Goal: Information Seeking & Learning: Learn about a topic

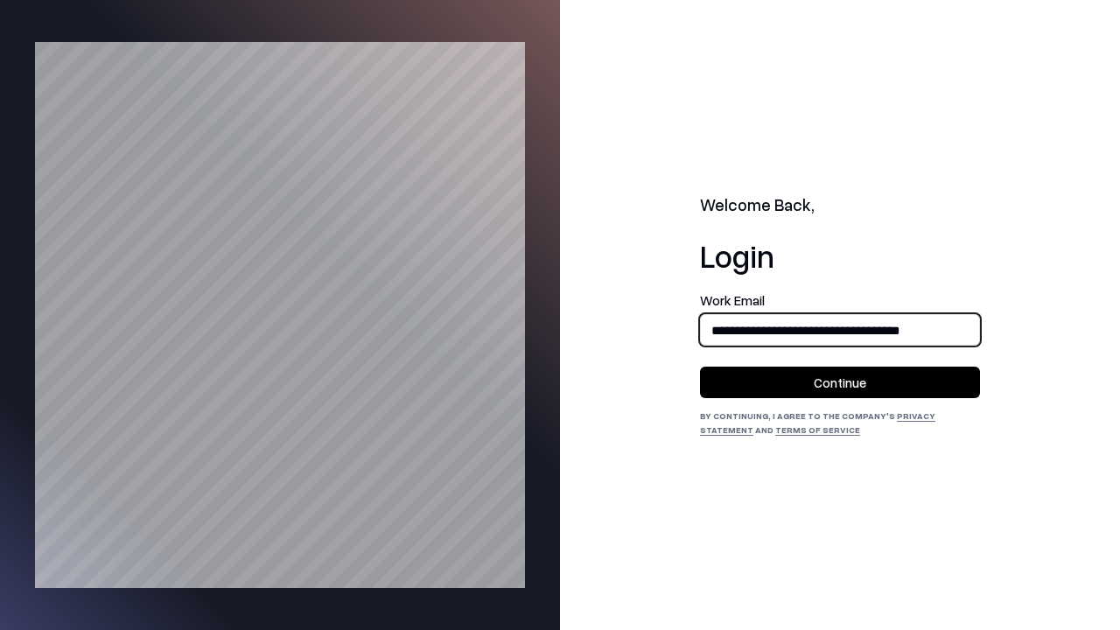
type input "**********"
click at [840, 382] on button "Continue" at bounding box center [840, 382] width 280 height 31
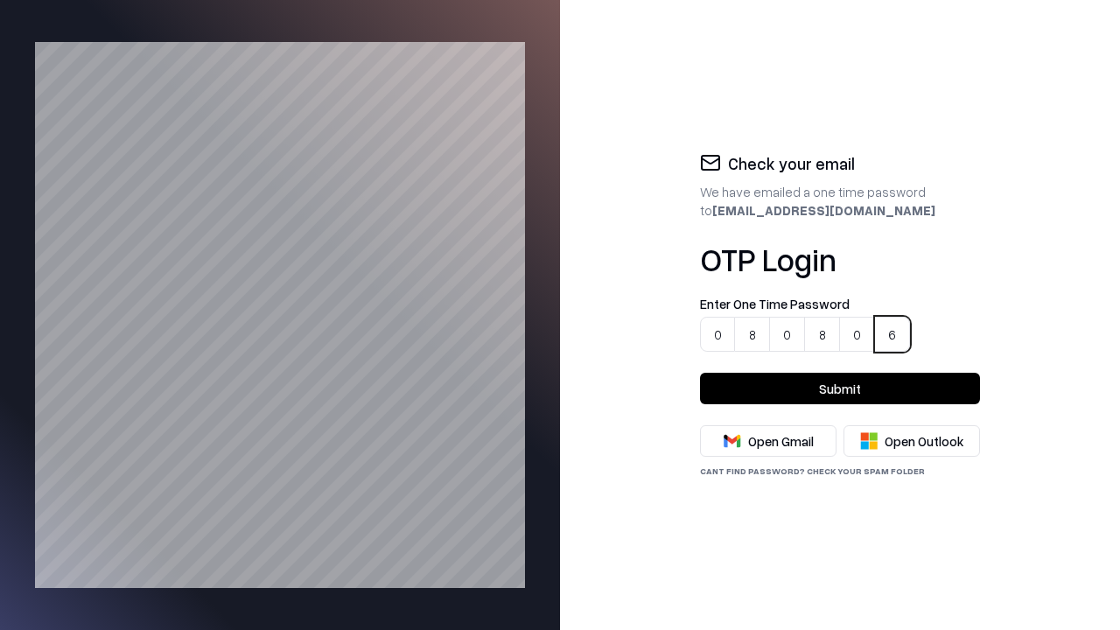
type input "******"
click at [840, 388] on button "Submit" at bounding box center [840, 388] width 280 height 31
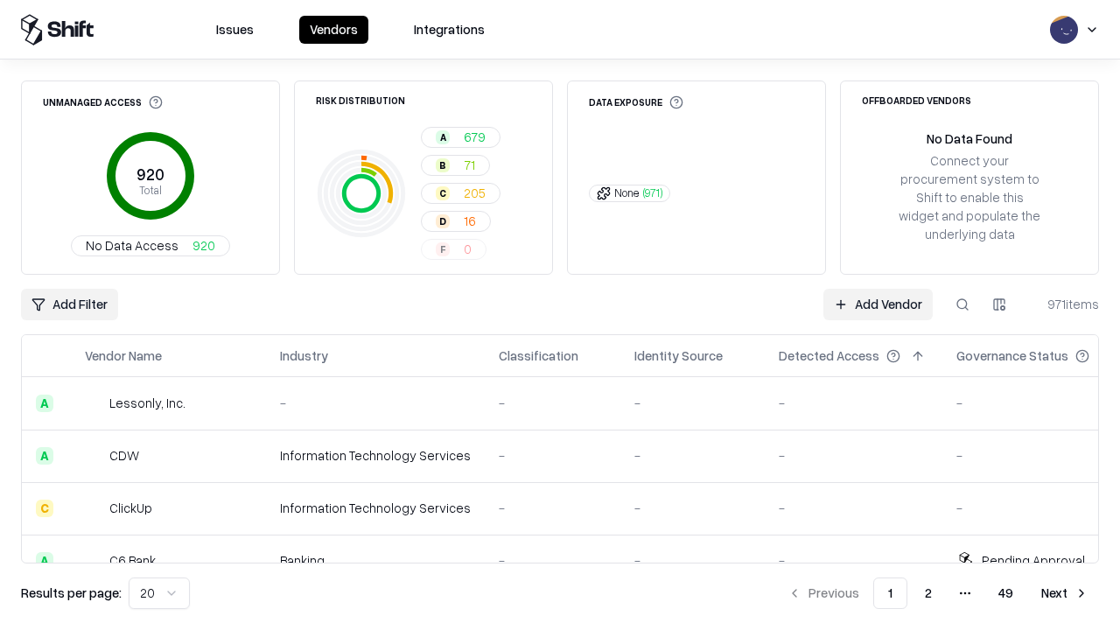
click at [156, 593] on html "Issues Vendors Integrations Unmanaged Access 920 Total No Data Access 920 Risk …" at bounding box center [560, 315] width 1120 height 630
click at [1065, 593] on button "Next" at bounding box center [1065, 592] width 68 height 31
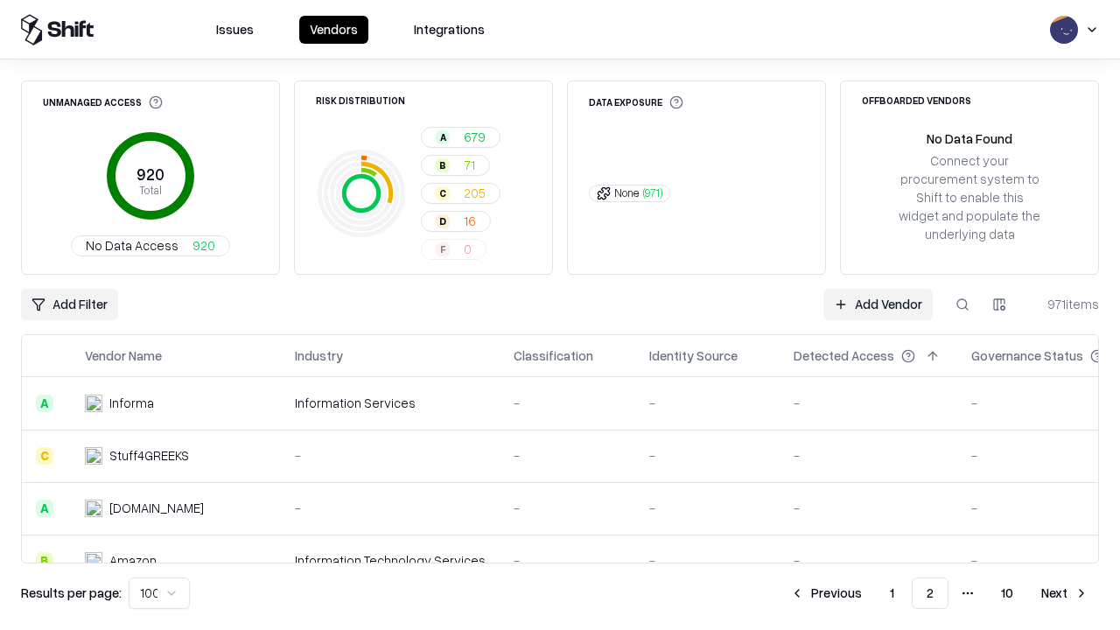
click at [1065, 593] on button "Next" at bounding box center [1065, 592] width 68 height 31
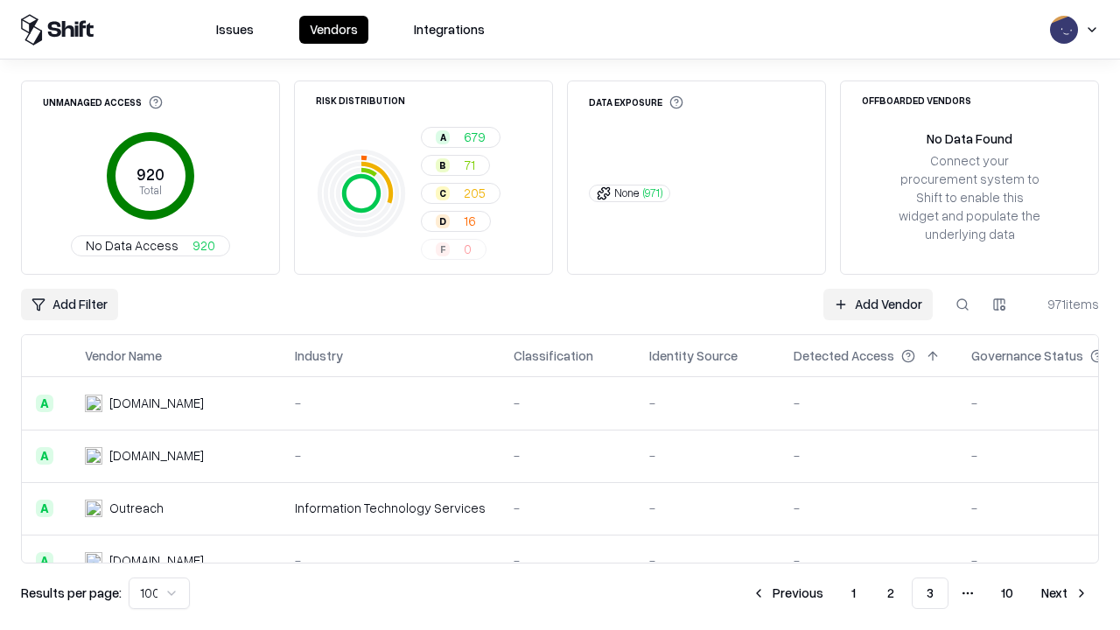
click at [1065, 593] on button "Next" at bounding box center [1065, 592] width 68 height 31
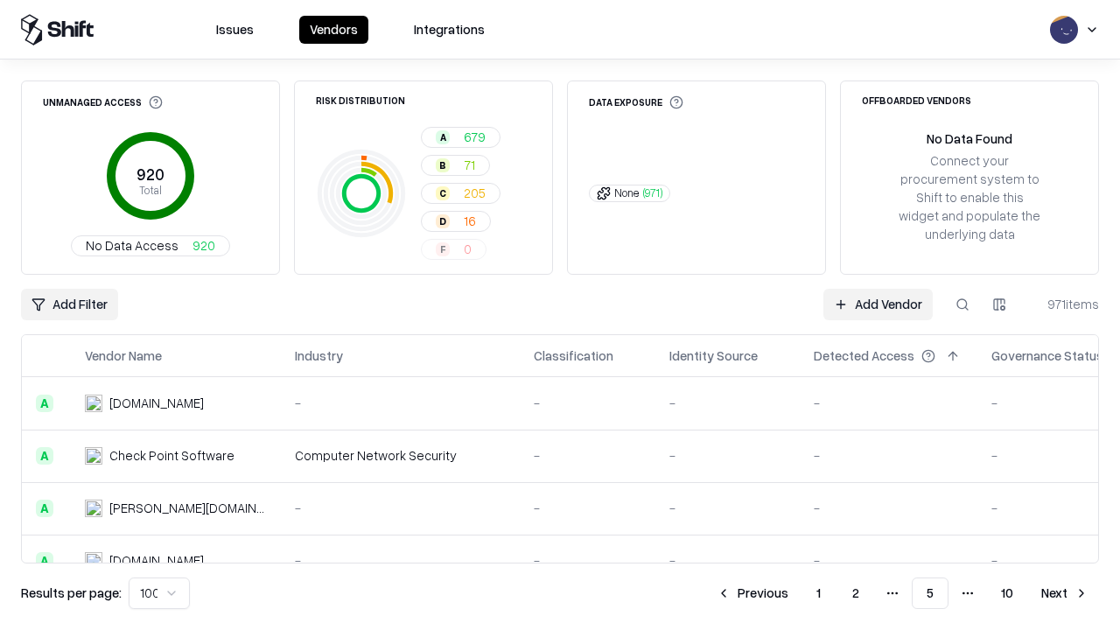
click at [1065, 593] on button "Next" at bounding box center [1065, 592] width 68 height 31
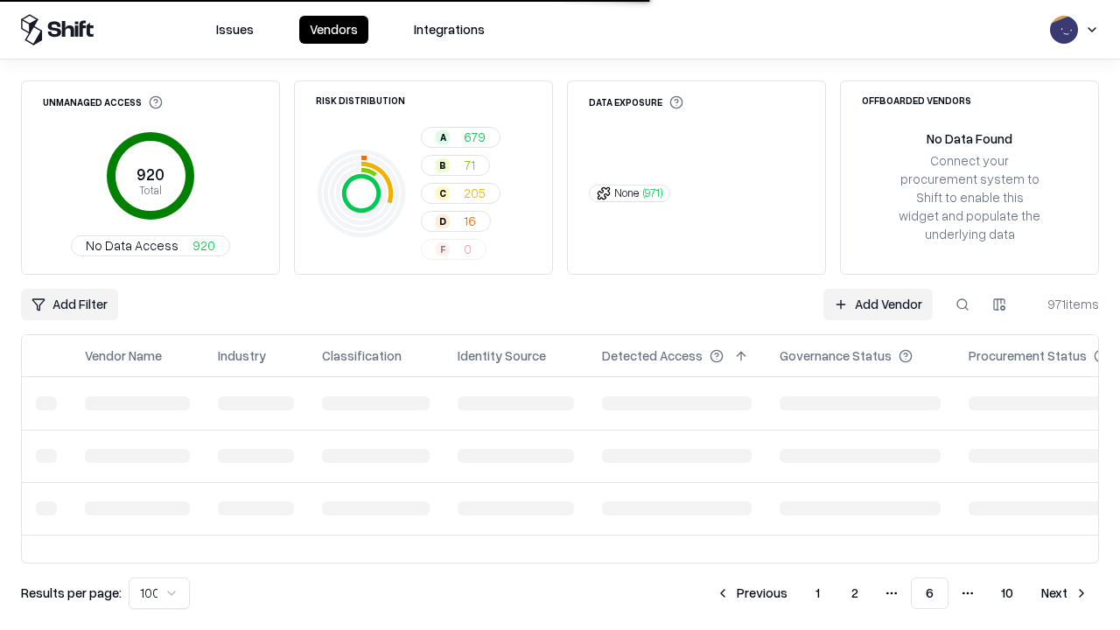
click at [1065, 593] on button "Next" at bounding box center [1065, 592] width 68 height 31
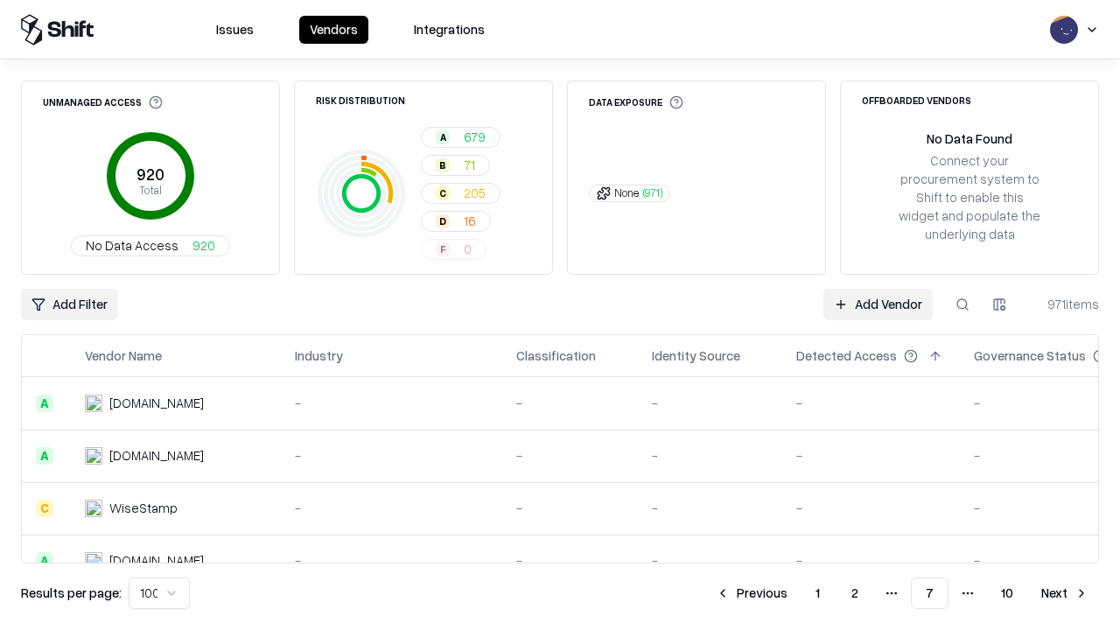
click at [1065, 593] on button "Next" at bounding box center [1065, 592] width 68 height 31
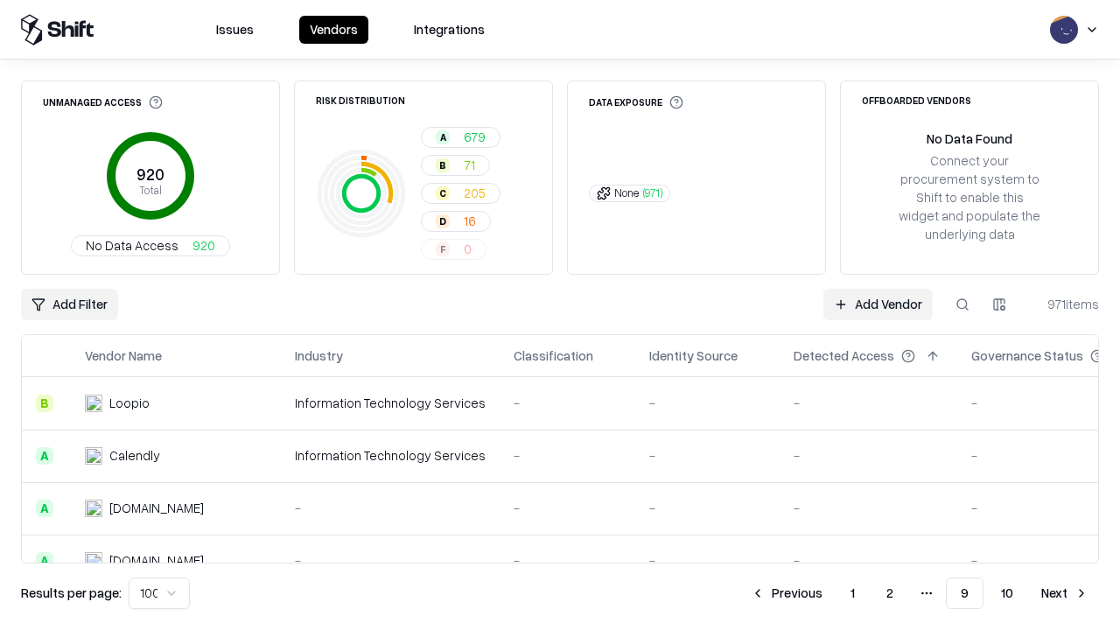
click at [1065, 593] on button "Next" at bounding box center [1065, 592] width 68 height 31
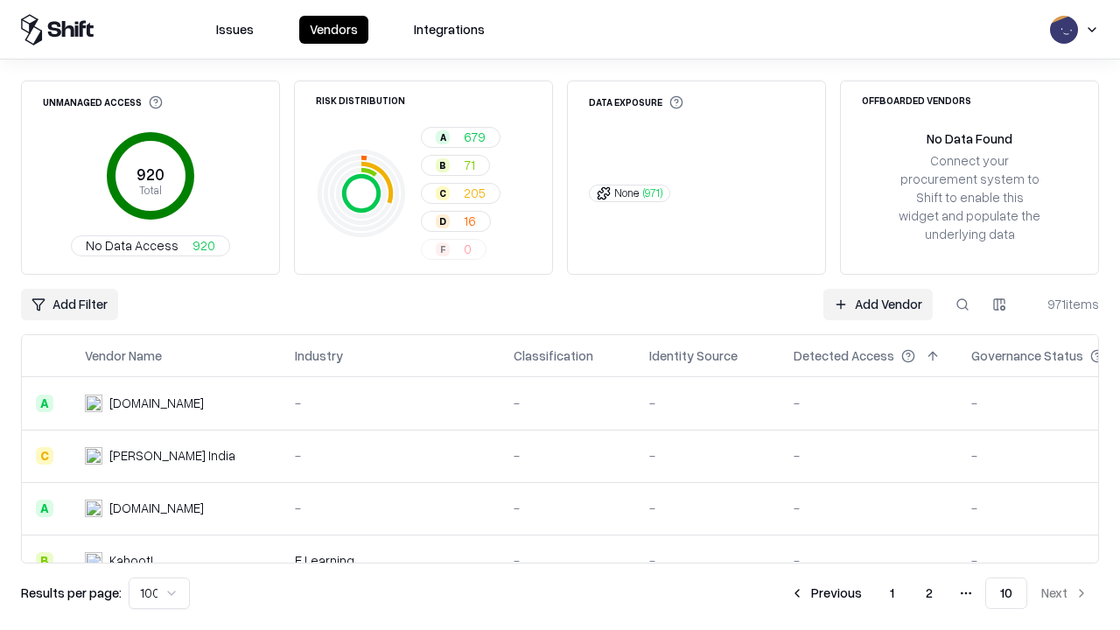
click at [827, 593] on button "Previous" at bounding box center [826, 592] width 93 height 31
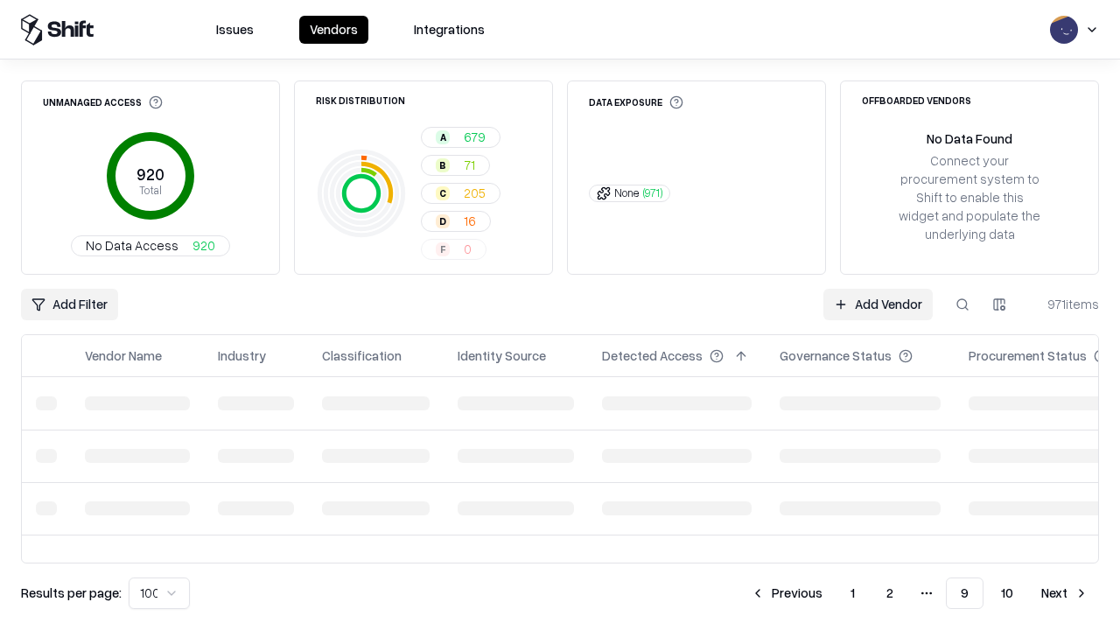
click at [788, 593] on button "Previous" at bounding box center [786, 592] width 93 height 31
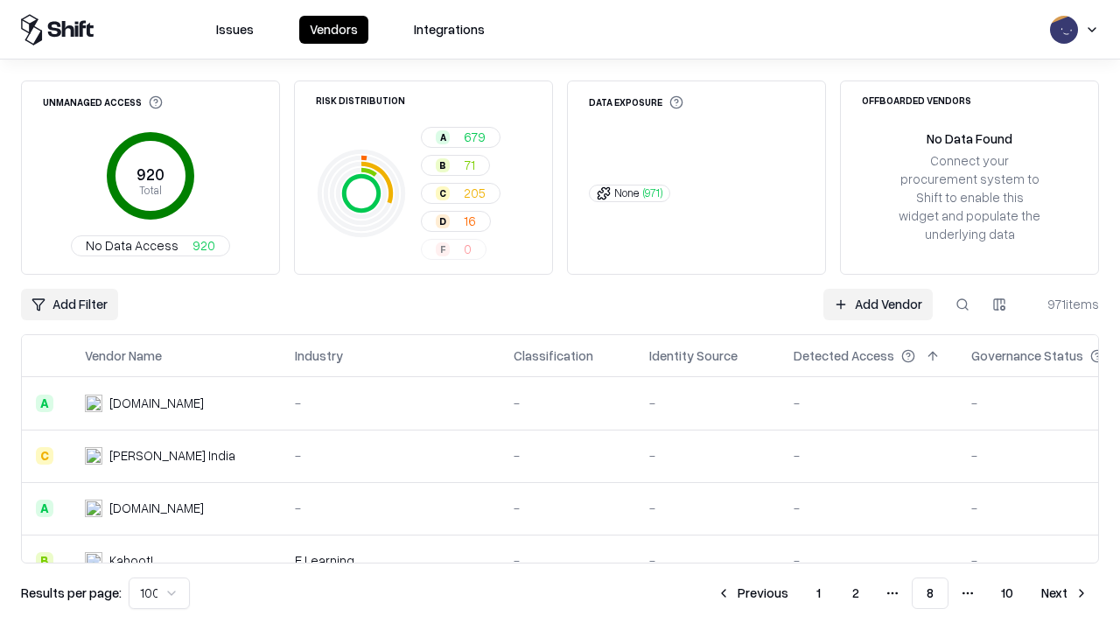
click at [753, 593] on button "Previous" at bounding box center [752, 592] width 93 height 31
click at [753, 593] on button "Previous" at bounding box center [751, 592] width 93 height 31
click at [753, 593] on button "Previous" at bounding box center [752, 592] width 93 height 31
